Goal: Check status: Check status

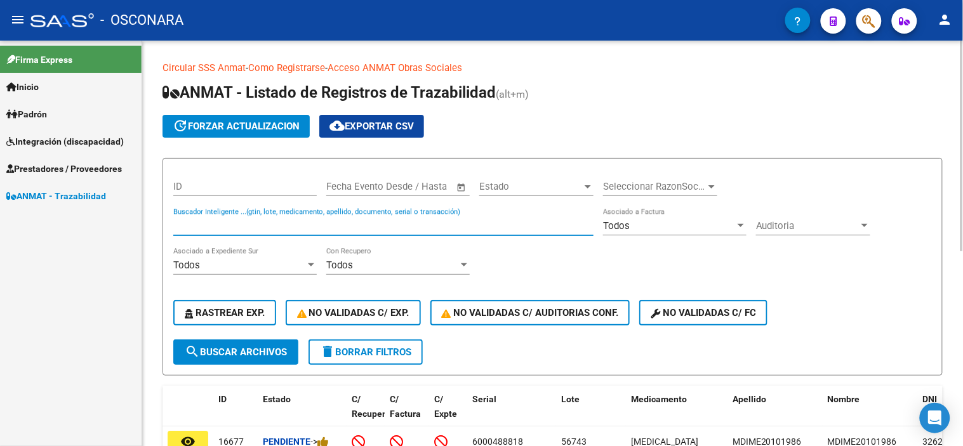
click at [197, 224] on input "Buscador Inteligente ...(gtin, lote, medicamento, apellido, documento, serial o…" at bounding box center [383, 225] width 420 height 11
paste input "100262390607"
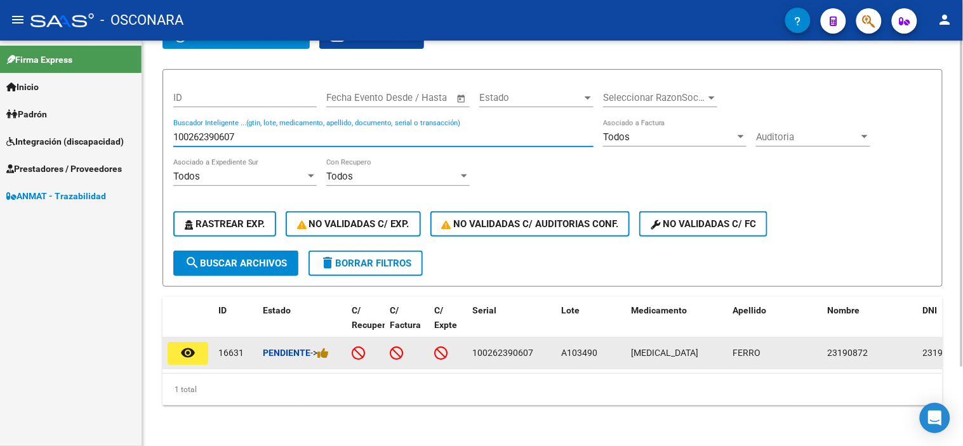
scroll to position [98, 0]
type input "100262390607"
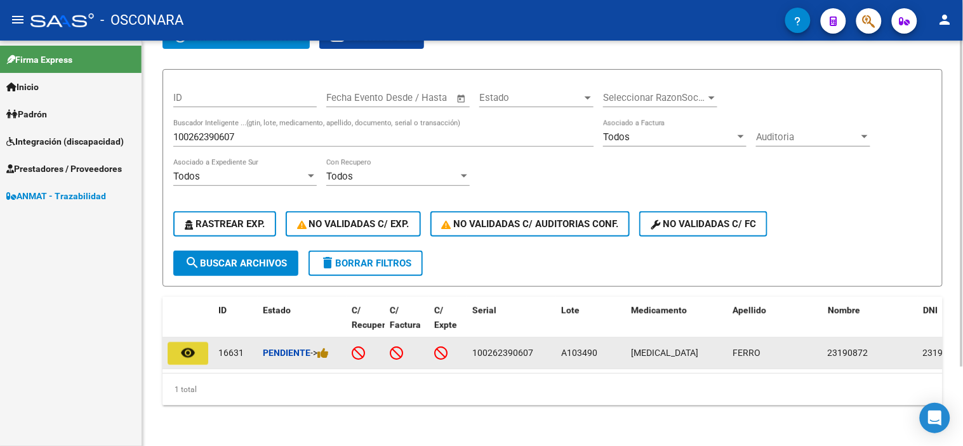
click at [191, 345] on mat-icon "remove_red_eye" at bounding box center [187, 352] width 15 height 15
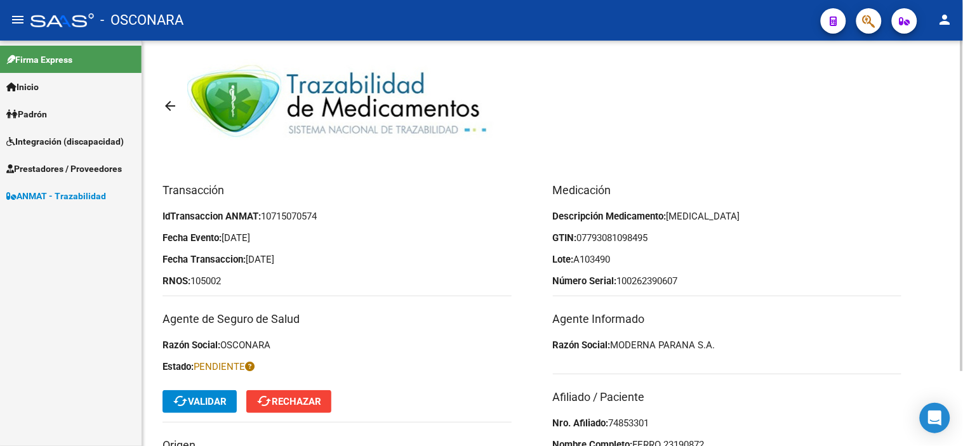
click at [199, 402] on span "cached Validar" at bounding box center [200, 401] width 54 height 11
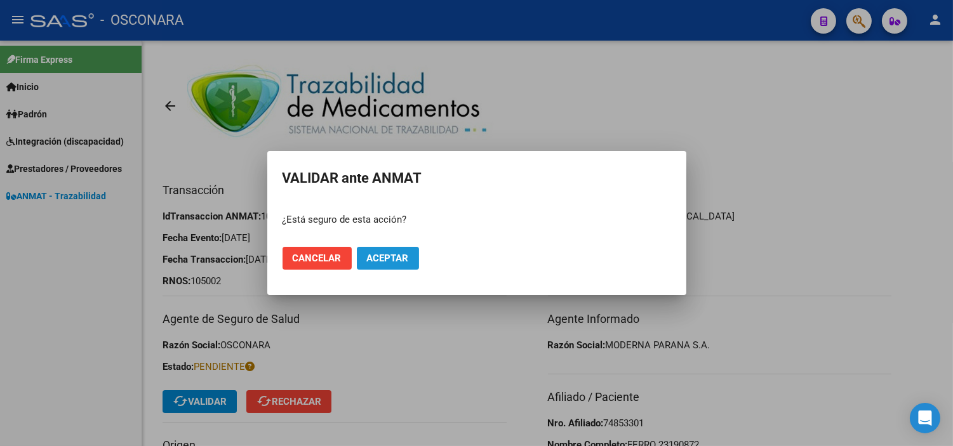
click at [383, 255] on span "Aceptar" at bounding box center [388, 258] width 42 height 11
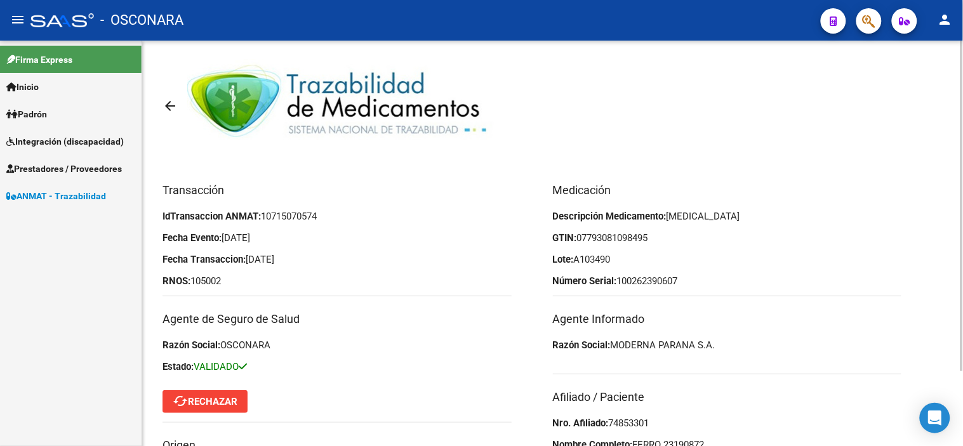
click at [180, 104] on link "arrow_back" at bounding box center [175, 106] width 25 height 30
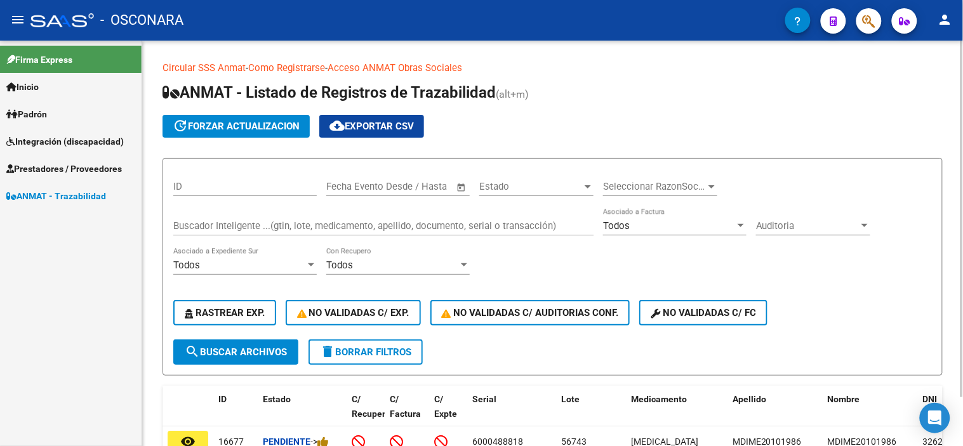
click at [269, 232] on input "Buscador Inteligente ...(gtin, lote, medicamento, apellido, documento, serial o…" at bounding box center [383, 225] width 420 height 11
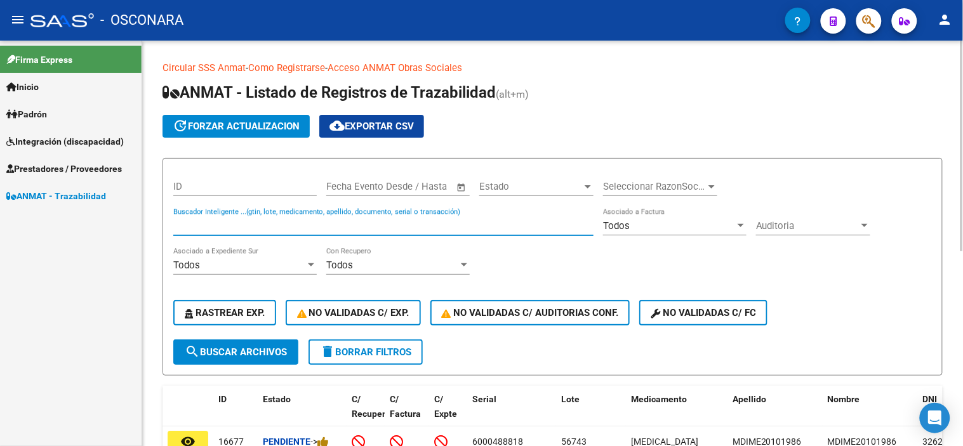
paste input "100174167347"
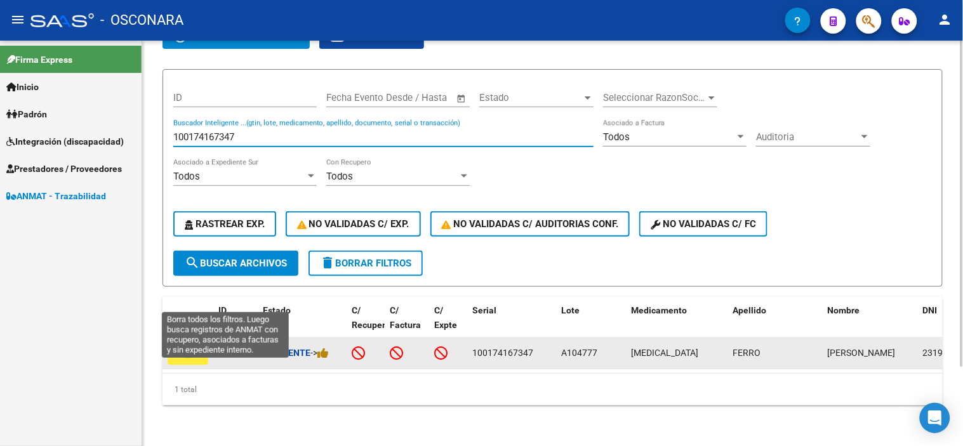
scroll to position [98, 0]
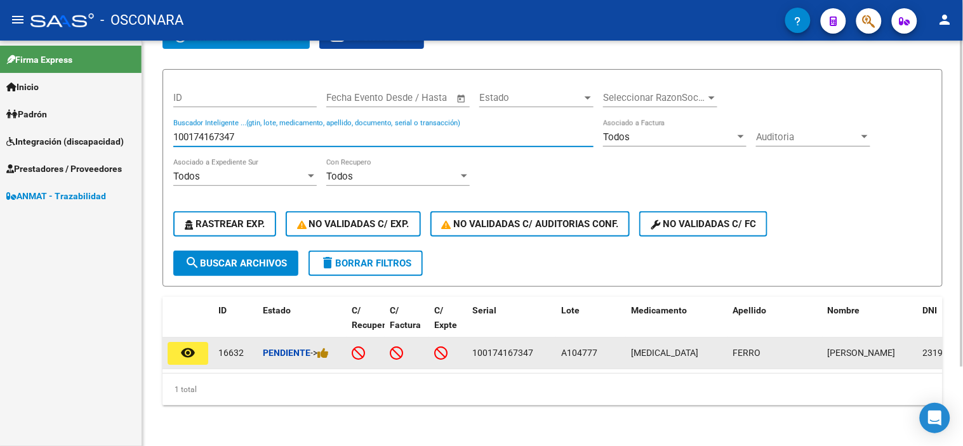
type input "100174167347"
click at [184, 345] on mat-icon "remove_red_eye" at bounding box center [187, 352] width 15 height 15
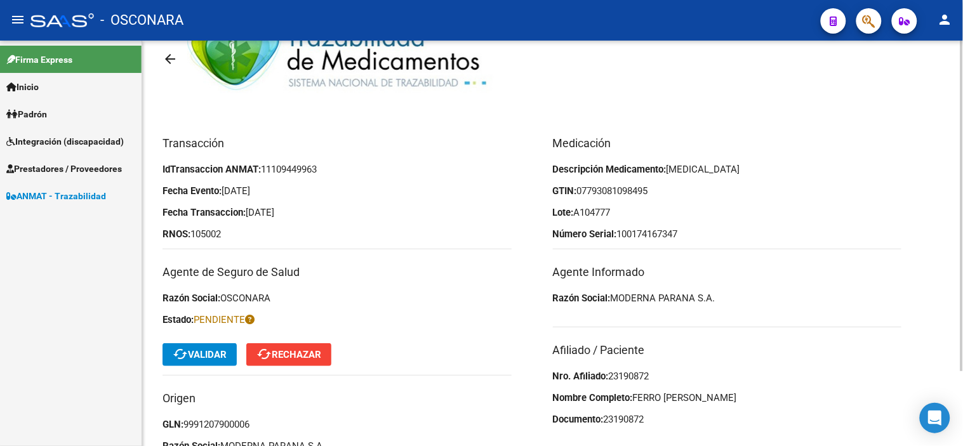
scroll to position [70, 0]
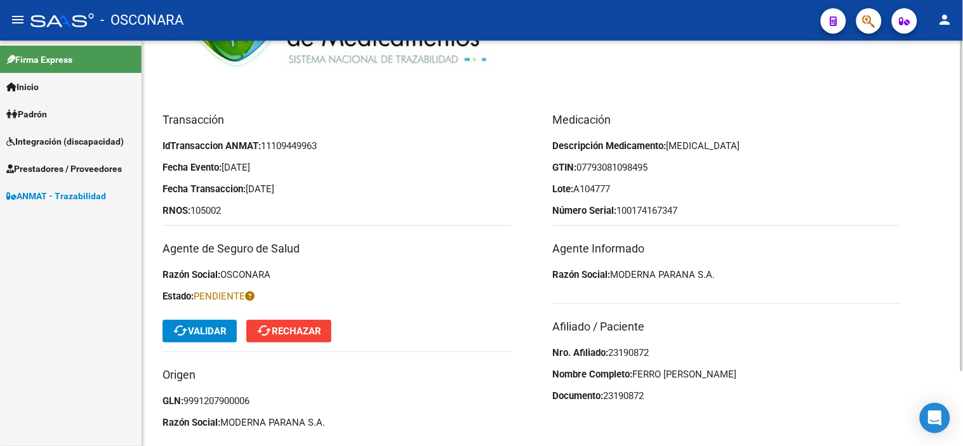
click at [185, 326] on mat-icon "cached" at bounding box center [180, 330] width 15 height 15
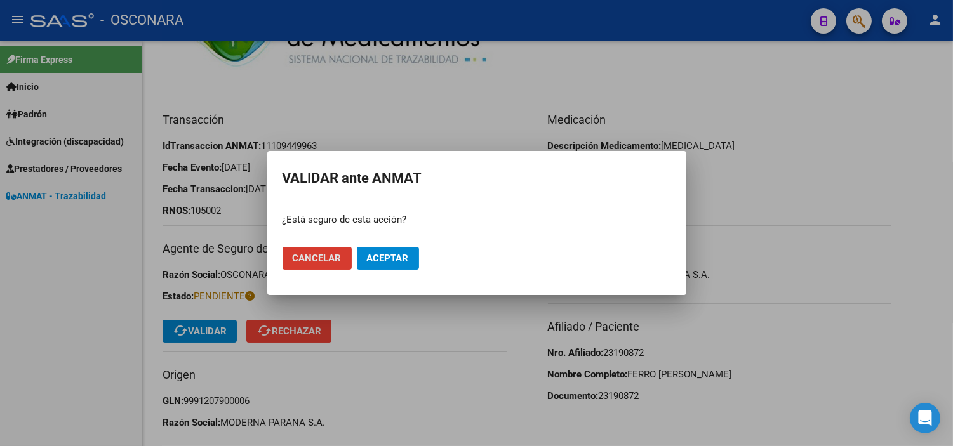
click at [403, 258] on span "Aceptar" at bounding box center [388, 258] width 42 height 11
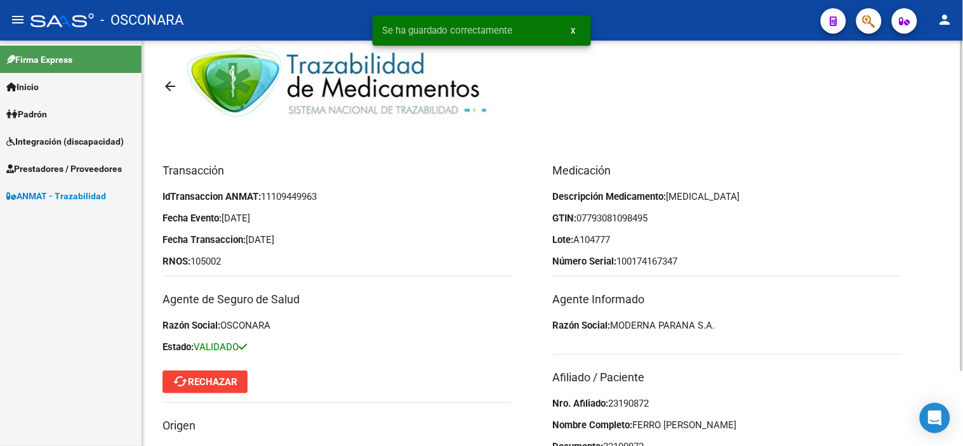
scroll to position [0, 0]
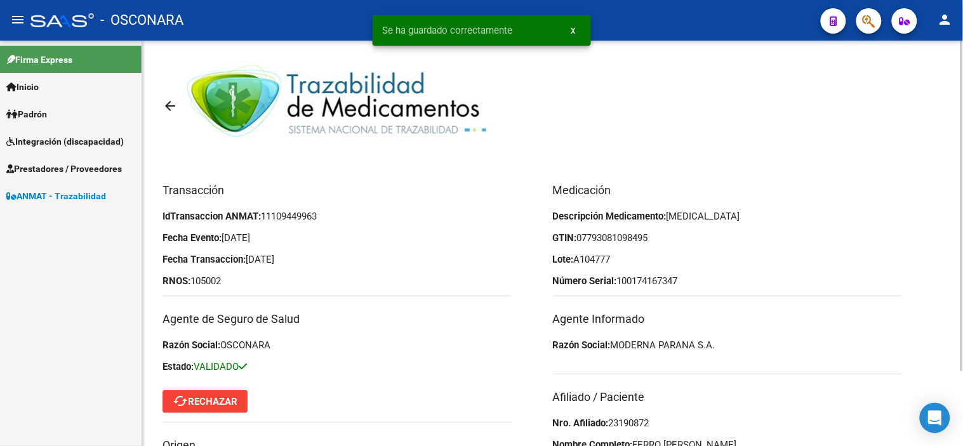
click at [175, 103] on mat-icon "arrow_back" at bounding box center [170, 105] width 15 height 15
